Goal: Navigation & Orientation: Find specific page/section

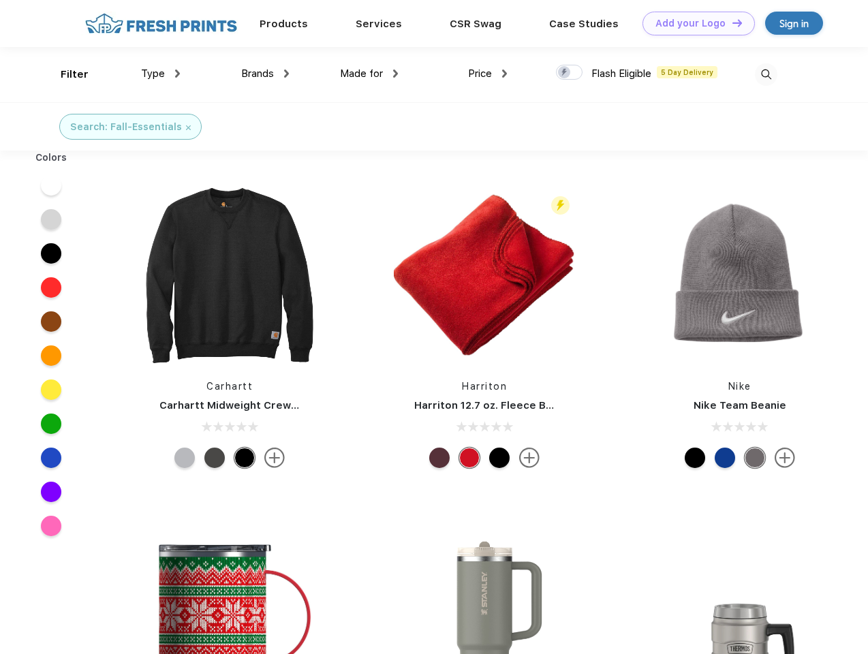
scroll to position [1, 0]
click at [694, 23] on link "Add your Logo Design Tool" at bounding box center [699, 24] width 112 height 24
click at [0, 0] on div "Design Tool" at bounding box center [0, 0] width 0 height 0
click at [731, 22] on link "Add your Logo Design Tool" at bounding box center [699, 24] width 112 height 24
click at [65, 74] on div "Filter" at bounding box center [75, 75] width 28 height 16
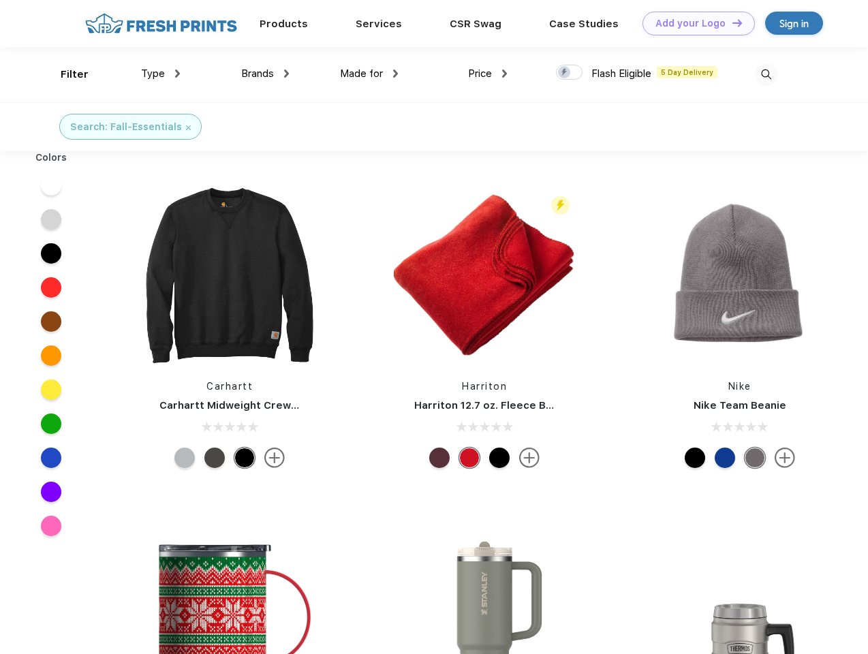
click at [161, 74] on span "Type" at bounding box center [153, 73] width 24 height 12
click at [265, 74] on span "Brands" at bounding box center [257, 73] width 33 height 12
click at [369, 74] on span "Made for" at bounding box center [361, 73] width 43 height 12
click at [488, 74] on span "Price" at bounding box center [480, 73] width 24 height 12
click at [570, 73] on div at bounding box center [569, 72] width 27 height 15
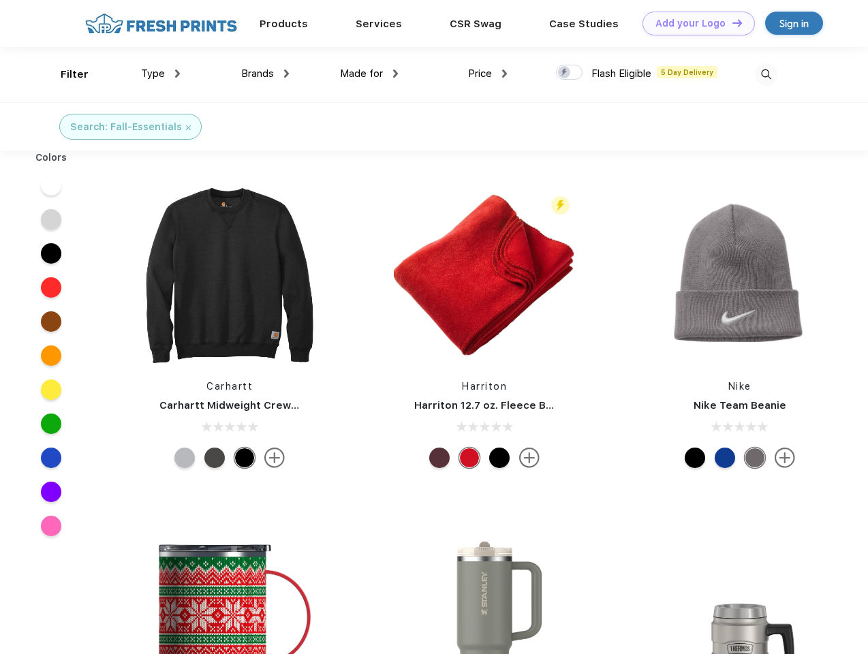
click at [565, 73] on input "checkbox" at bounding box center [560, 68] width 9 height 9
click at [766, 74] on img at bounding box center [766, 74] width 22 height 22
